Goal: Information Seeking & Learning: Learn about a topic

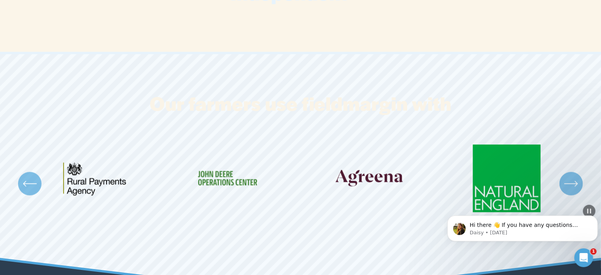
scroll to position [2390, 0]
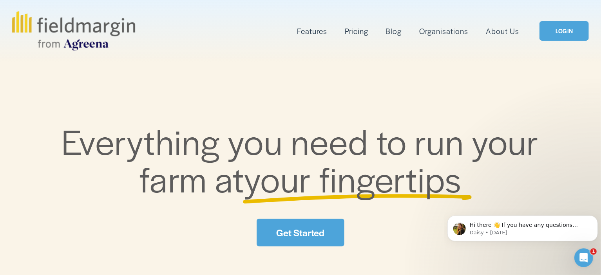
click at [259, 108] on div "Everything you need to run your farm at your fingertips Get Started" at bounding box center [300, 184] width 601 height 245
click at [203, 25] on div "Features Mapping Plan Work Reporting Scouting Livestock" at bounding box center [338, 31] width 364 height 13
drag, startPoint x: 351, startPoint y: 33, endPoint x: 349, endPoint y: 26, distance: 6.8
click at [351, 33] on link "Pricing" at bounding box center [357, 31] width 24 height 13
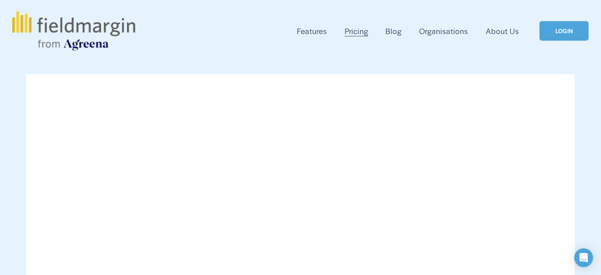
click at [94, 23] on img at bounding box center [73, 30] width 123 height 39
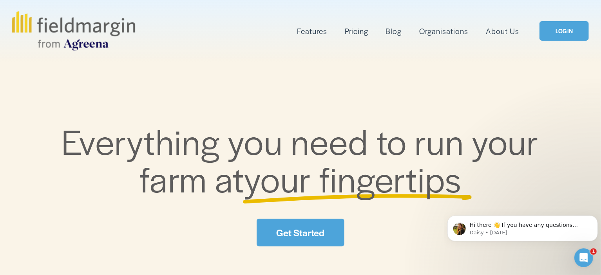
click at [253, 27] on div "Features Mapping Plan Work Reporting Scouting Livestock" at bounding box center [338, 31] width 364 height 13
click at [0, 0] on span "Pesticide Checking" at bounding box center [0, 0] width 0 height 0
